Goal: Ask a question: Seek information or help from site administrators or community

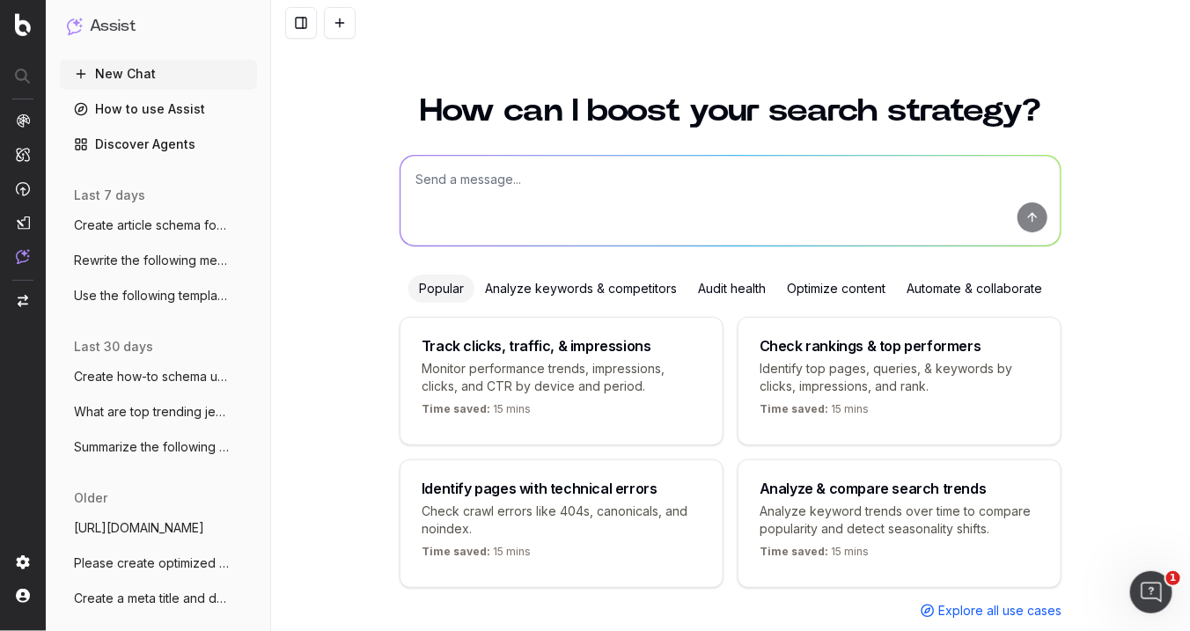
scroll to position [36, 0]
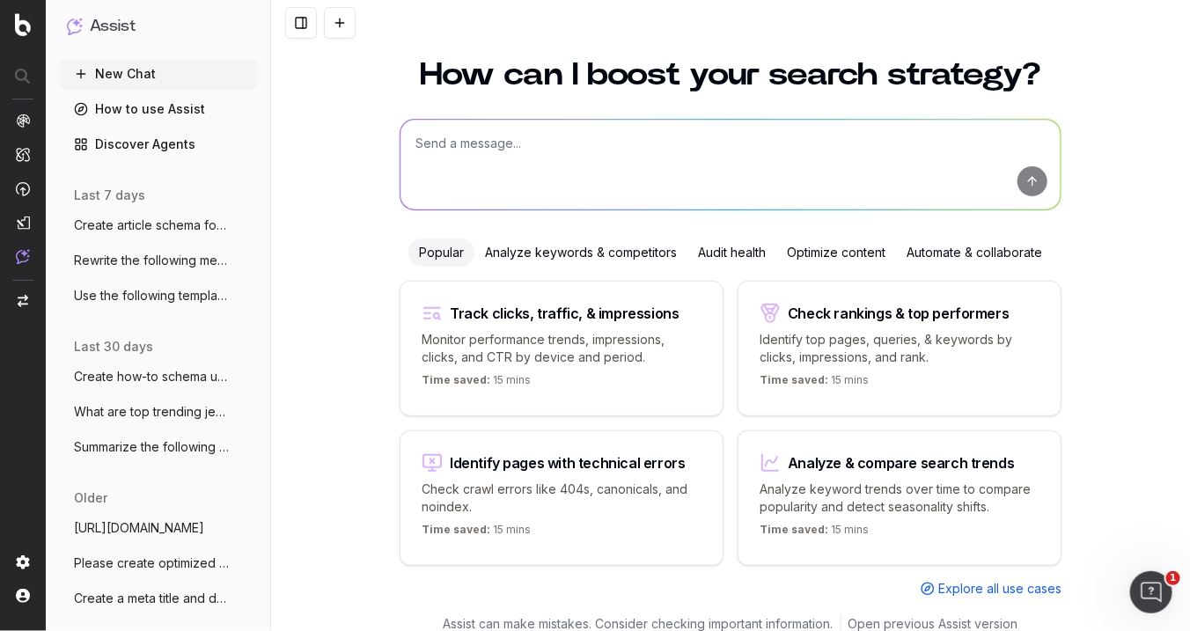
click at [171, 253] on span "Rewrite the following meta description u" at bounding box center [151, 261] width 155 height 18
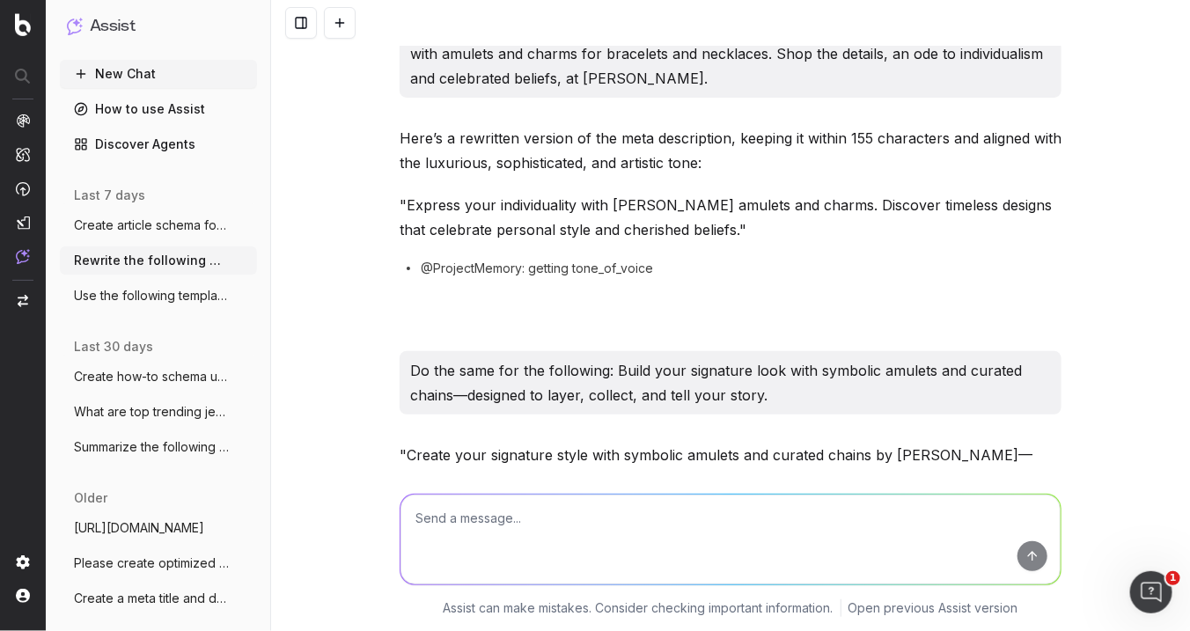
click at [150, 308] on button "Use the following template: SEO Summary" at bounding box center [158, 296] width 197 height 28
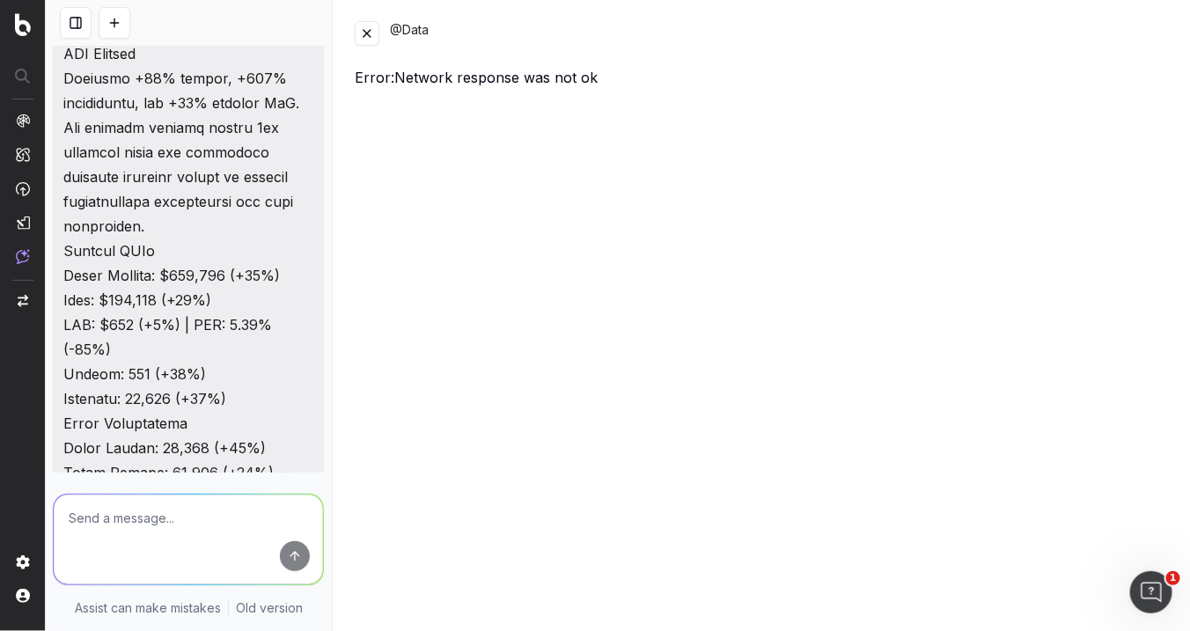
click at [363, 31] on button at bounding box center [367, 33] width 25 height 25
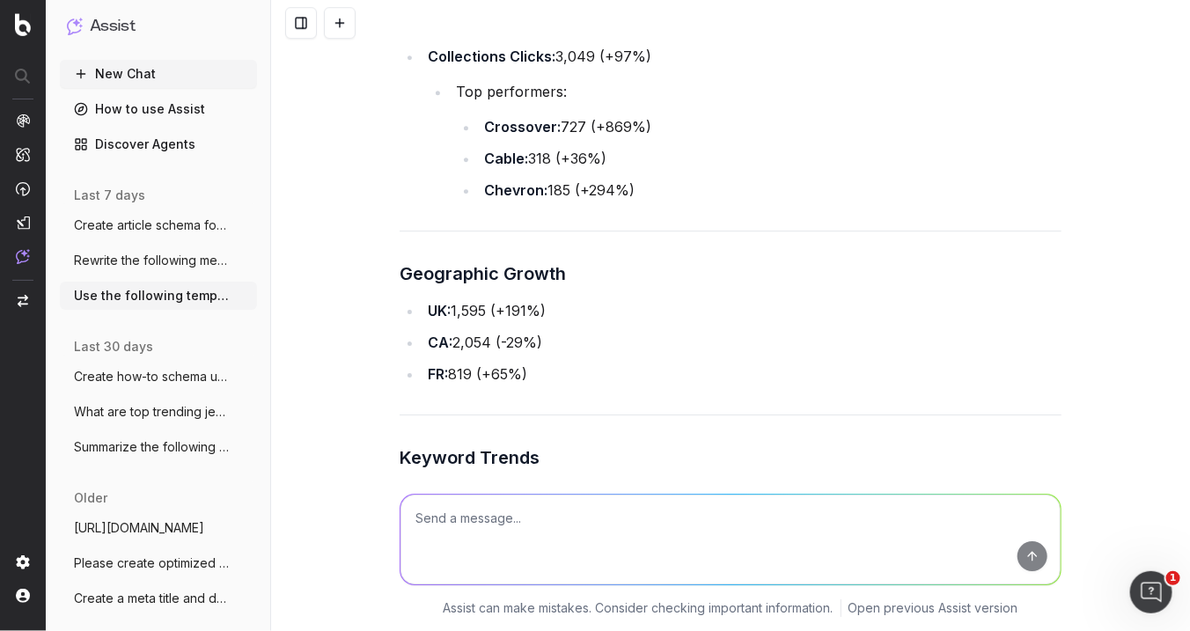
scroll to position [34437, 0]
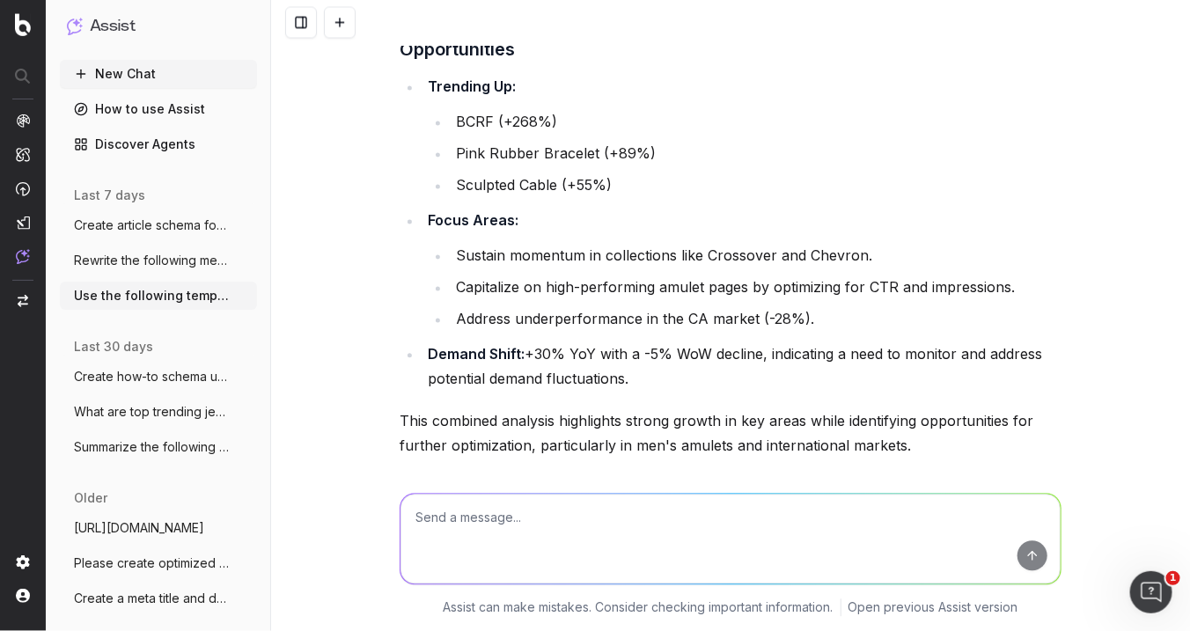
click at [578, 518] on textarea at bounding box center [730, 540] width 660 height 90
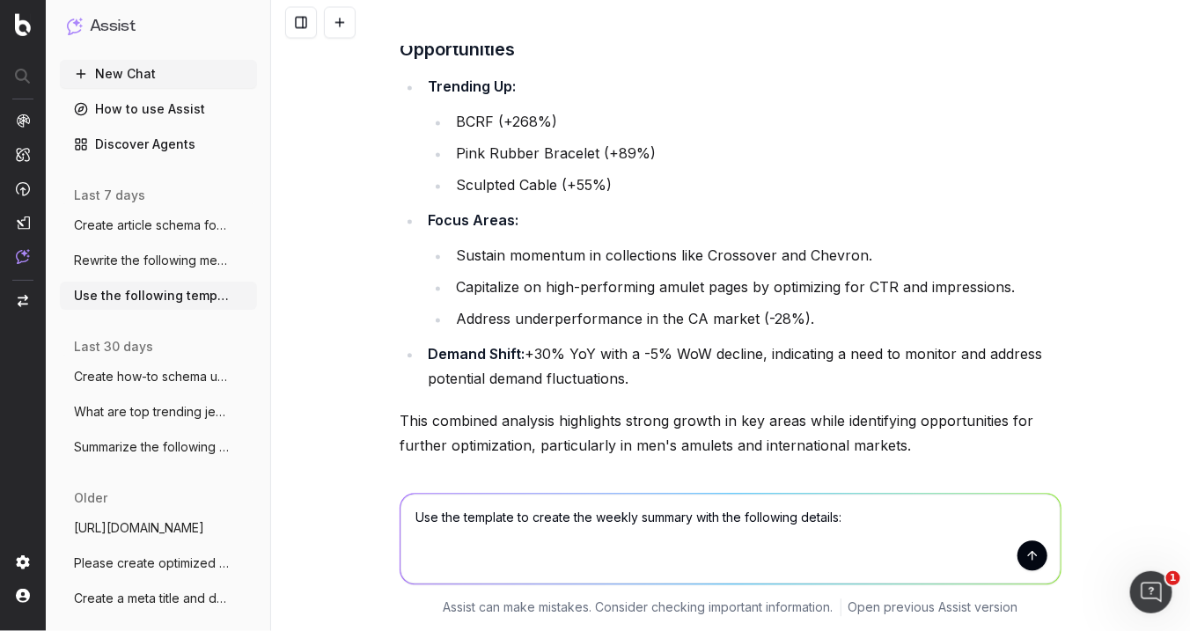
type textarea "Use the template to create the weekly summary with the following details:"
paste textarea "SEO Metrics [PERSON_NAME] Comments Total Clicks 89949 53245 69% Top Keywords: […"
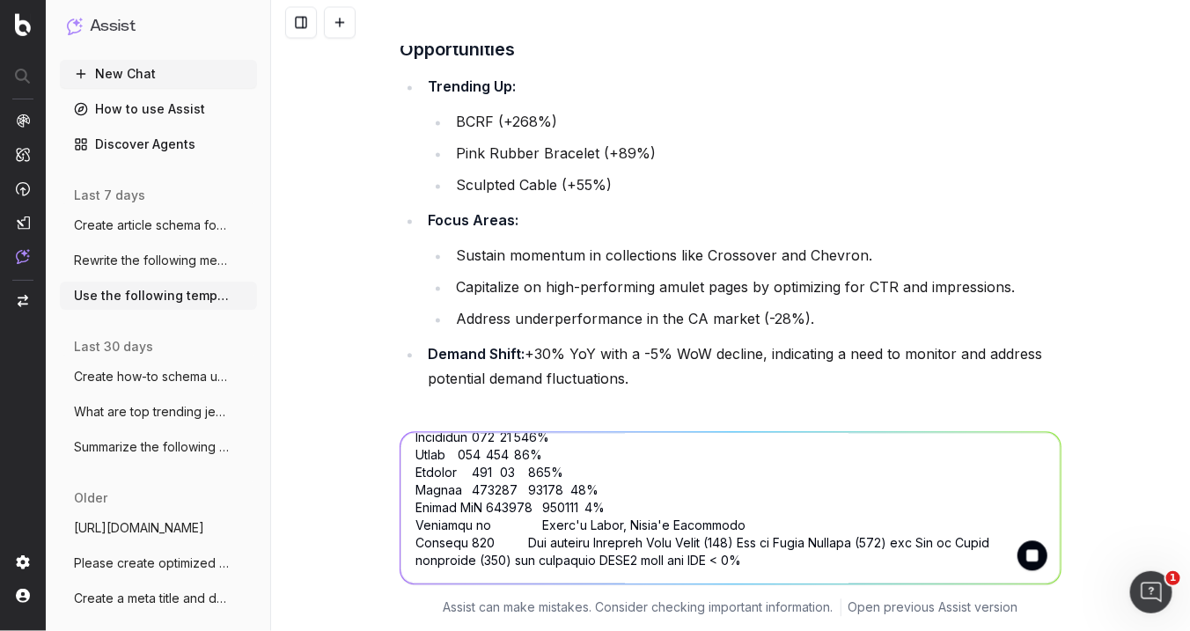
scroll to position [934, 0]
type textarea "SEO Metrics [PERSON_NAME] Comments Total Clicks 89949 53245 69% Top Keywords: […"
click at [1024, 548] on button "submit" at bounding box center [1032, 556] width 30 height 30
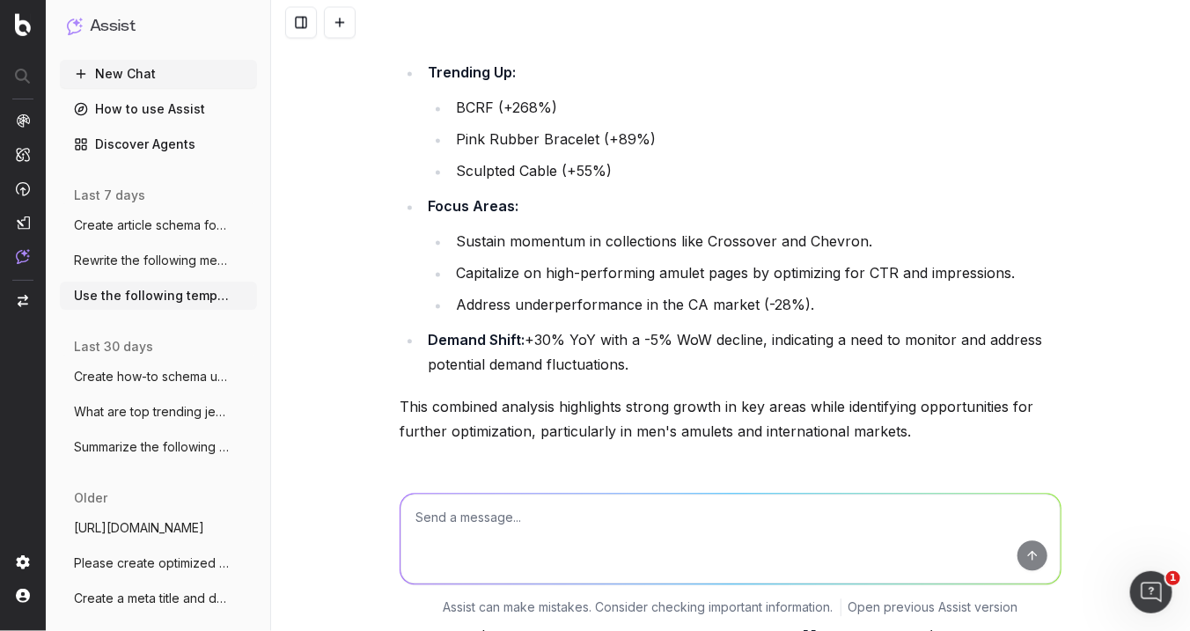
scroll to position [34504, 0]
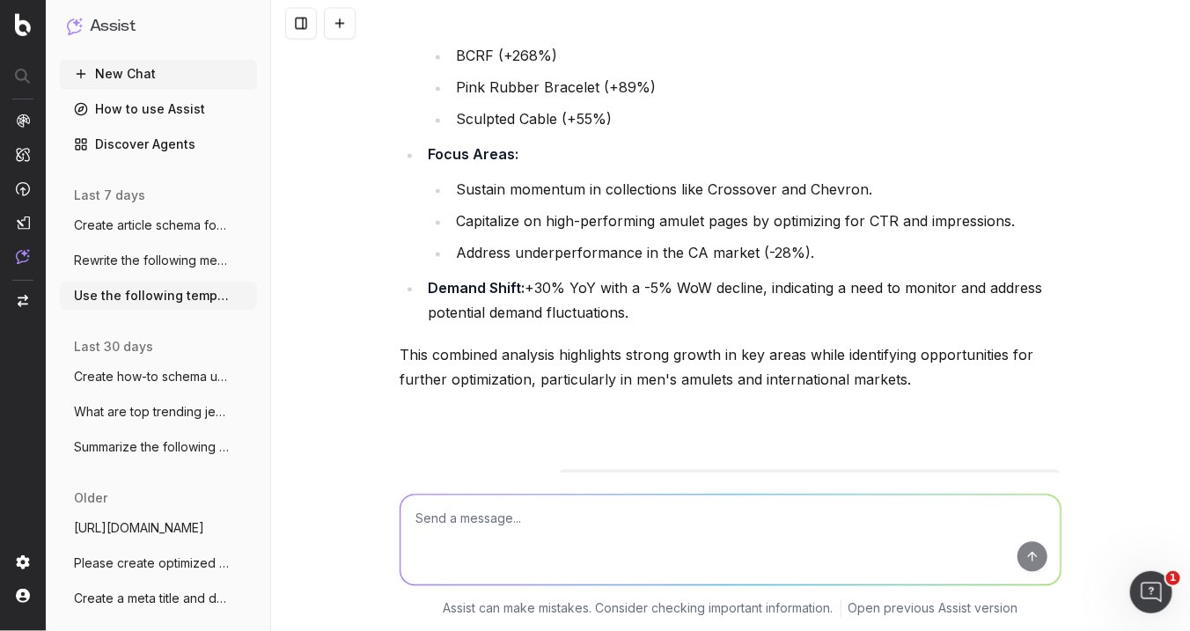
click at [164, 253] on span "Rewrite the following meta description u" at bounding box center [151, 261] width 155 height 18
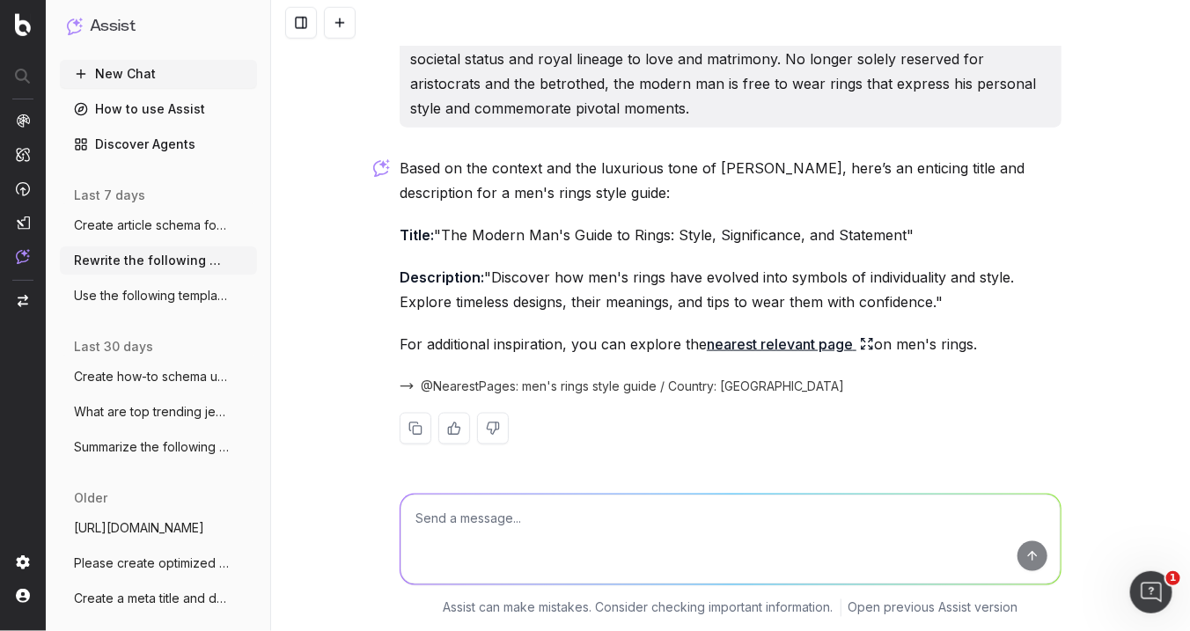
click at [167, 229] on span "Create article schema for the following" at bounding box center [151, 225] width 155 height 18
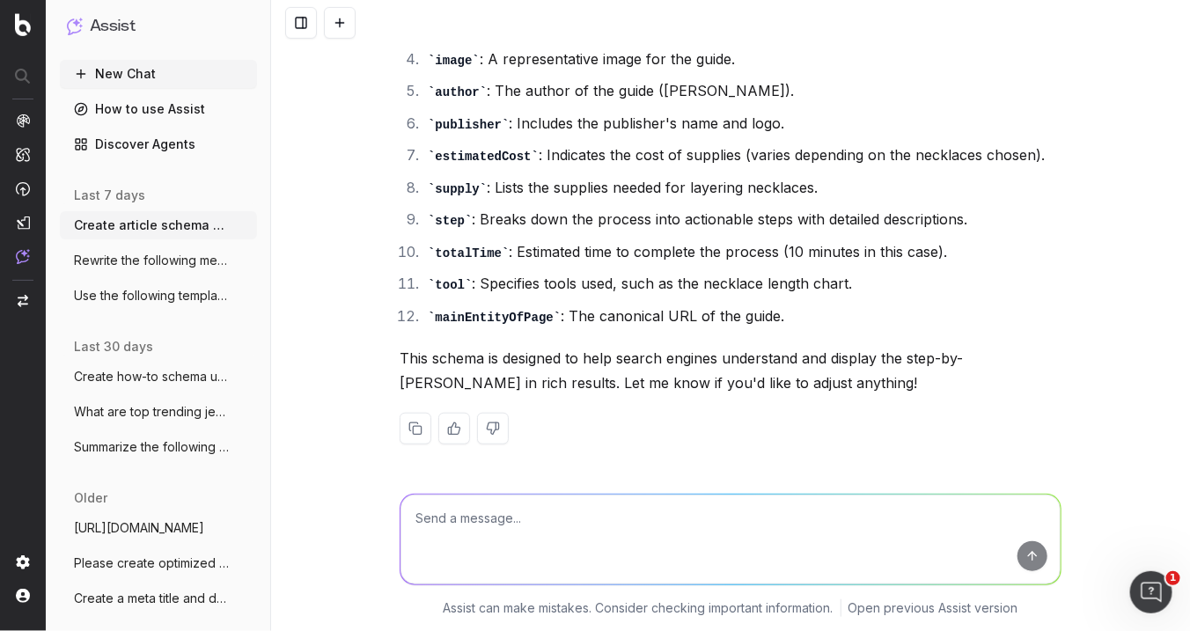
click at [165, 301] on span "Use the following template: SEO Summary" at bounding box center [151, 296] width 155 height 18
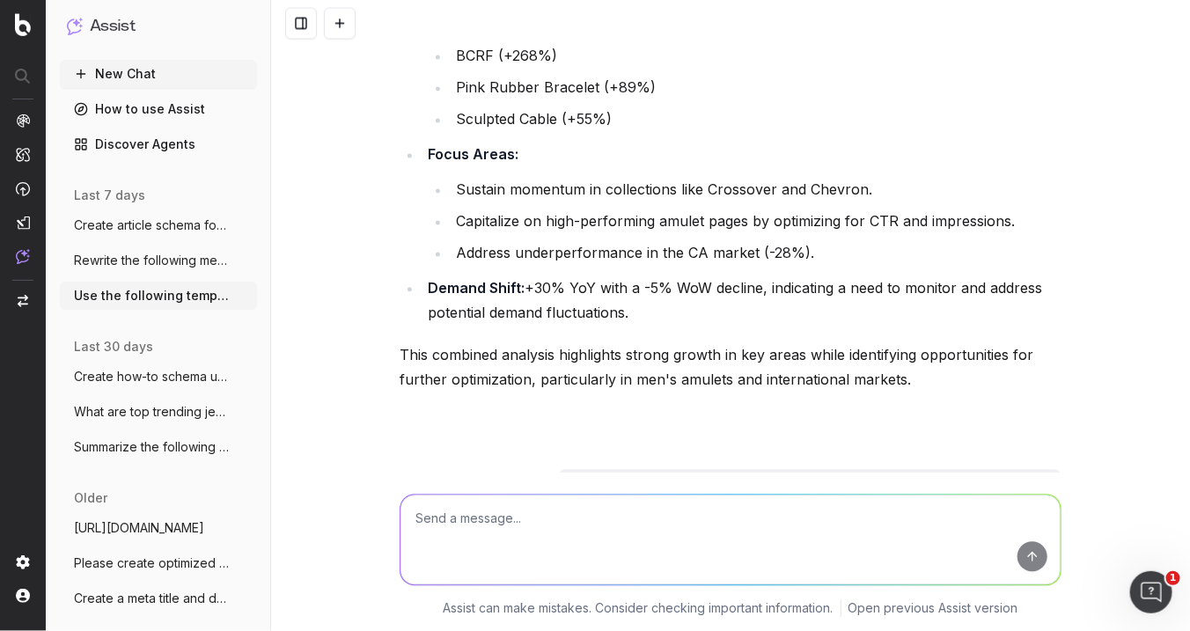
scroll to position [34564, 0]
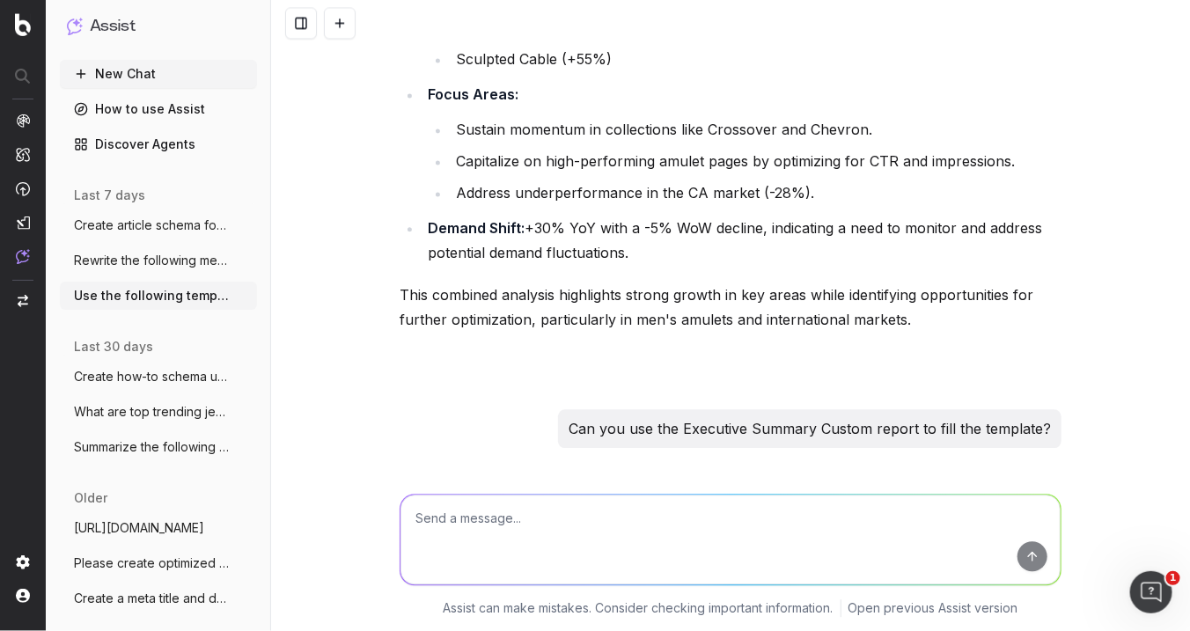
click at [539, 509] on textarea at bounding box center [730, 540] width 660 height 90
paste textarea "SEO Metrics [PERSON_NAME] Comments Total Clicks 89949 53245 69% Top Keywords: […"
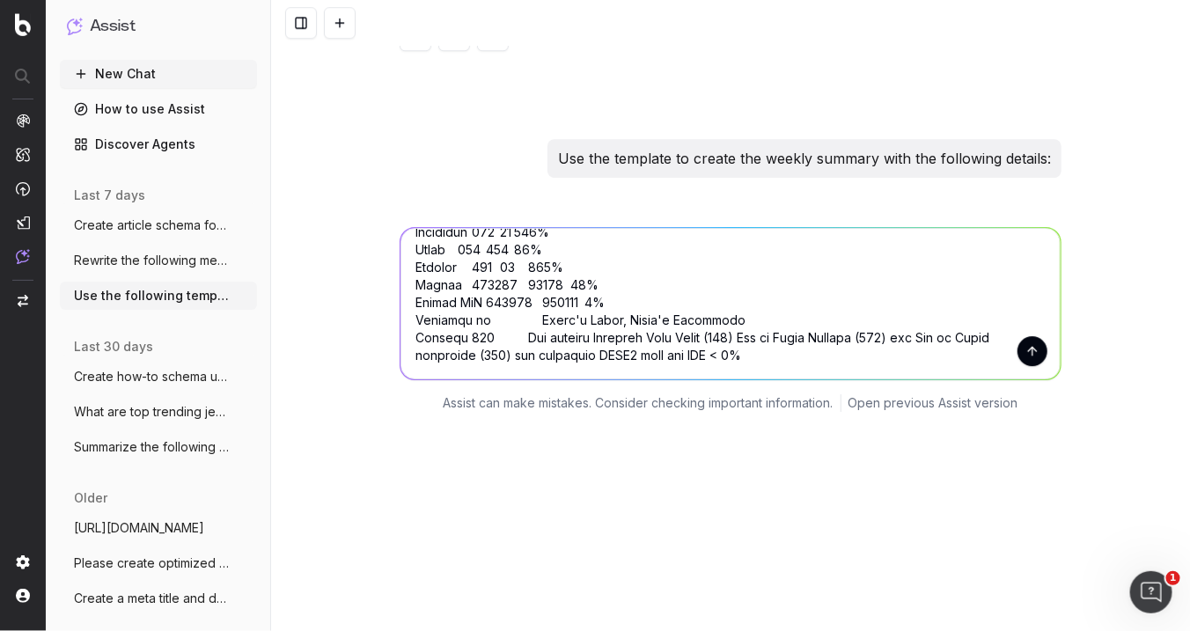
scroll to position [34955, 0]
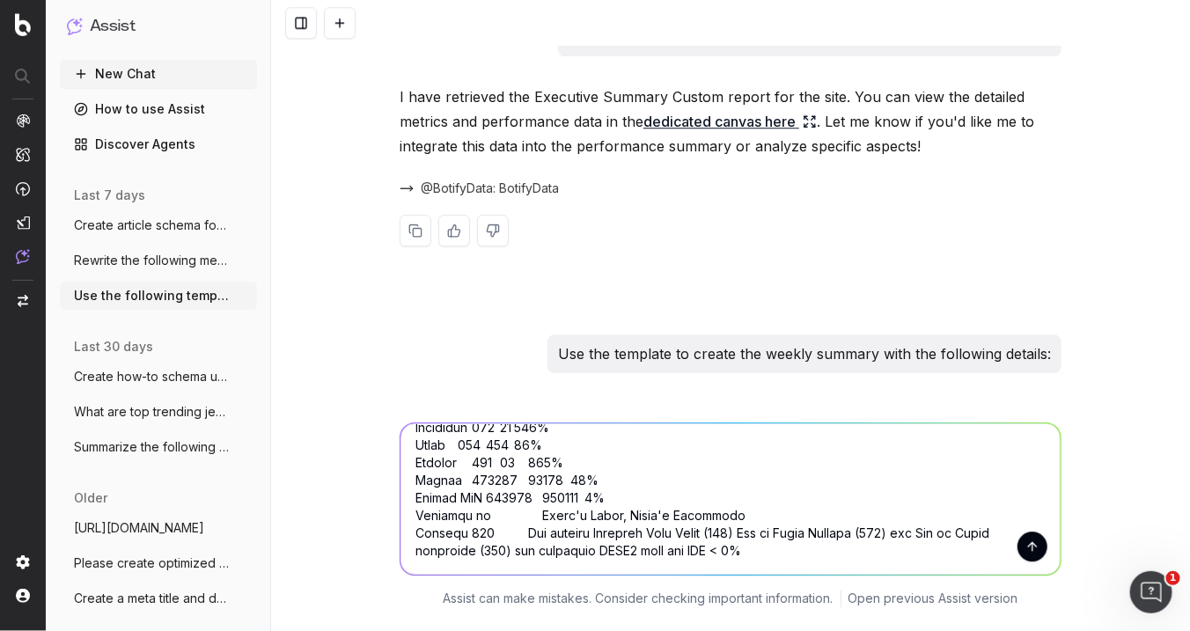
drag, startPoint x: 395, startPoint y: 235, endPoint x: 184, endPoint y: -119, distance: 412.0
click at [184, 0] on html "Assist New Chat How to use Assist Discover Agents last 7 days Create article sc…" at bounding box center [595, 315] width 1190 height 631
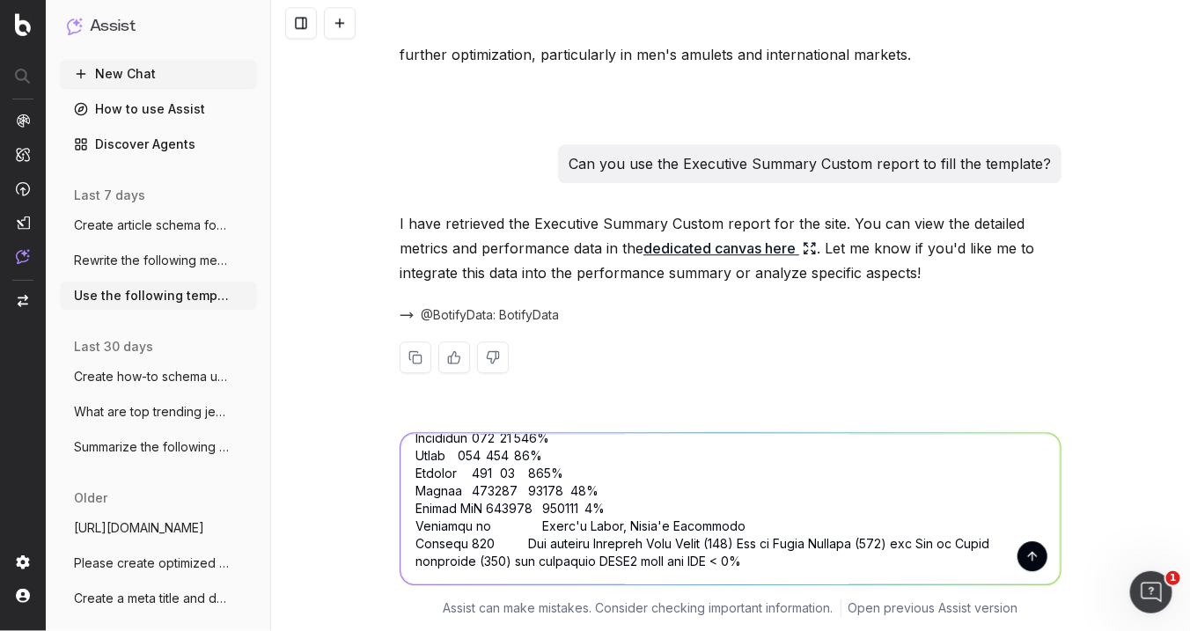
scroll to position [34858, 0]
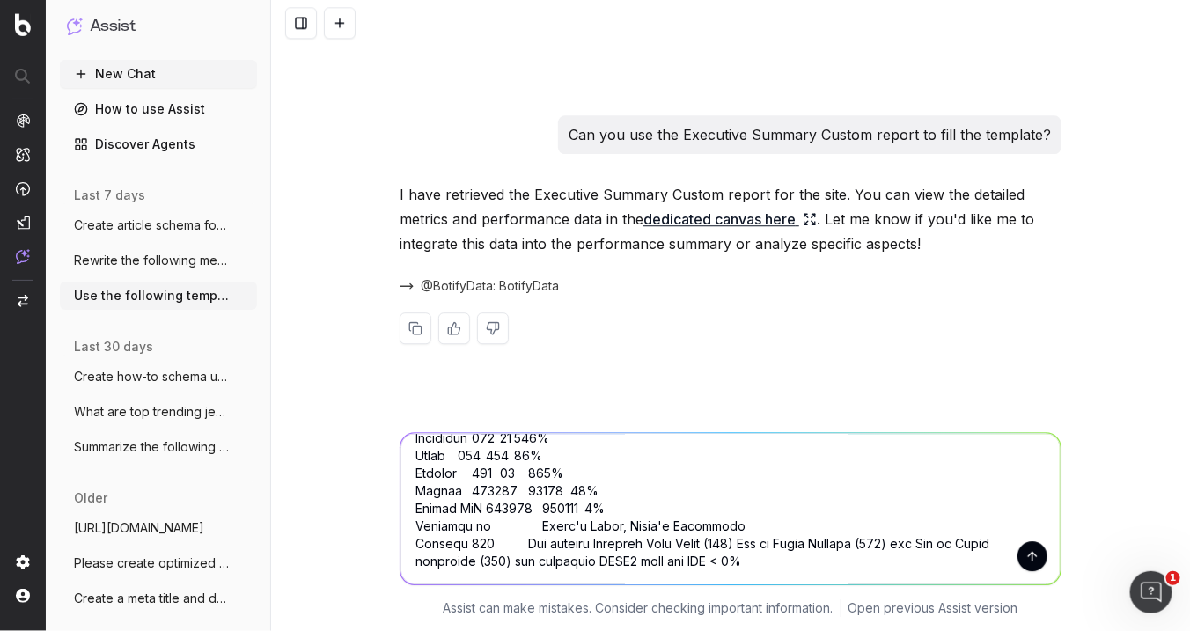
type textarea "SEO Metrics [PERSON_NAME] Comments Total Clicks 89949 53245 69% Top Keywords: […"
click at [1030, 541] on button "submit" at bounding box center [1032, 556] width 30 height 30
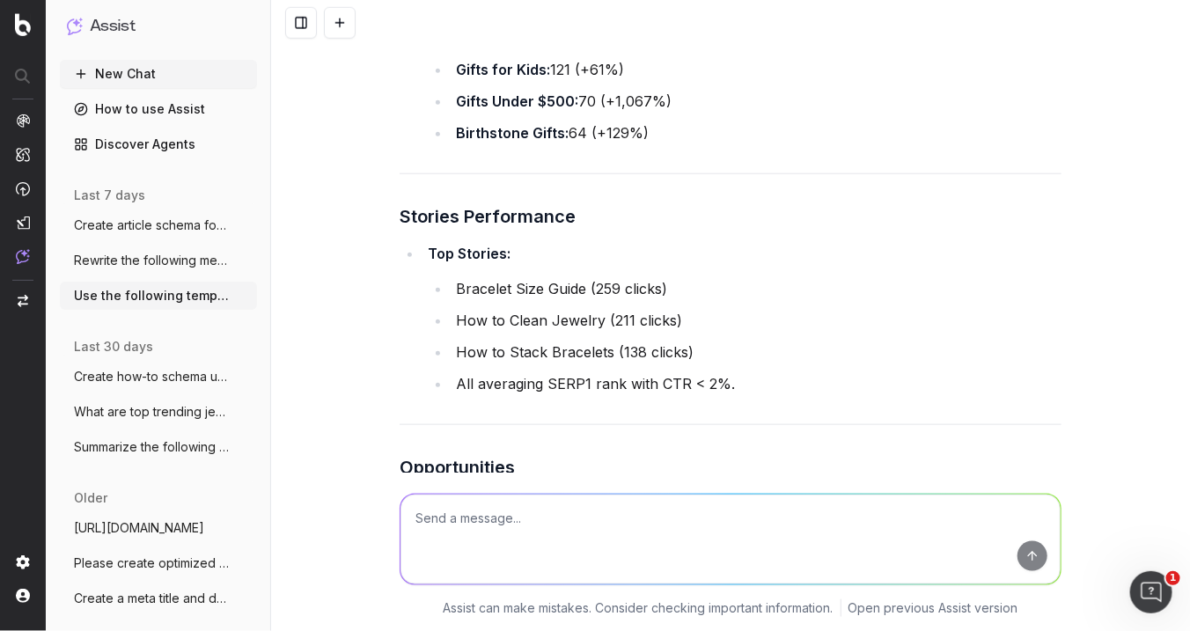
scroll to position [38518, 0]
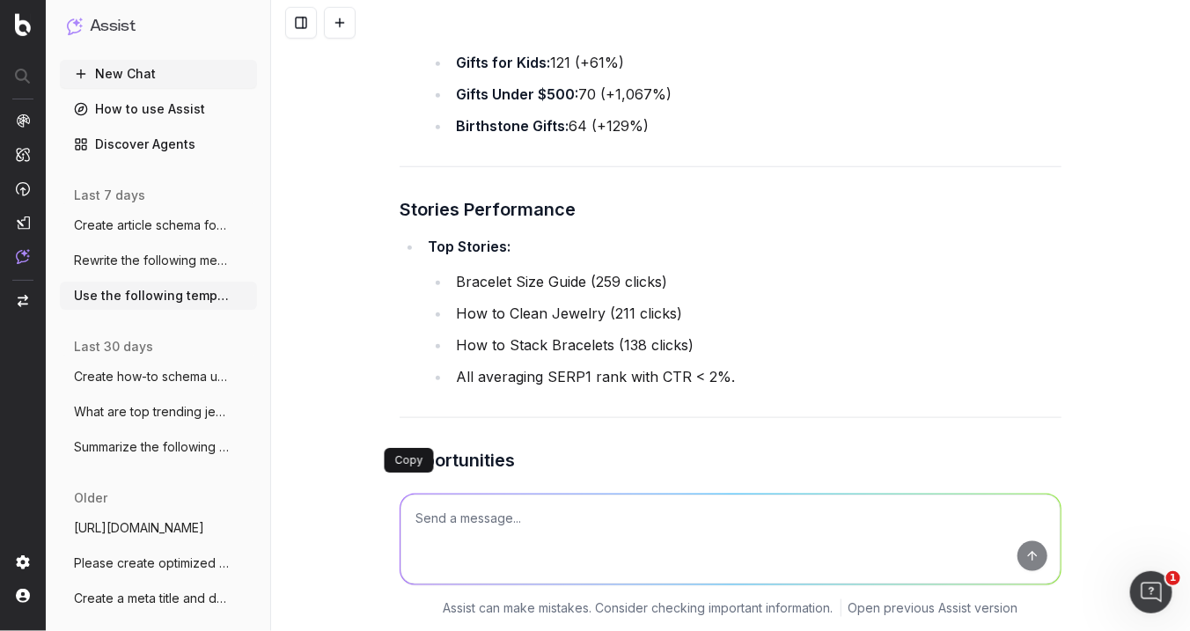
click at [411, 463] on p "Copy" at bounding box center [409, 460] width 28 height 14
